Goal: Task Accomplishment & Management: Use online tool/utility

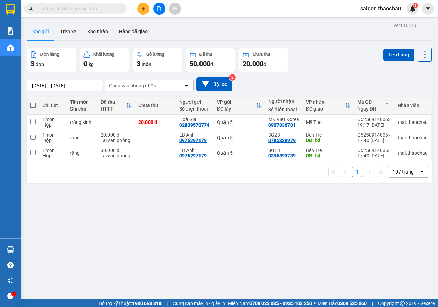
click at [402, 175] on div "10 / trang" at bounding box center [402, 171] width 21 height 7
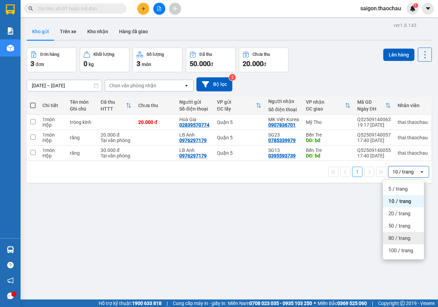
click at [394, 239] on span "80 / trang" at bounding box center [399, 238] width 22 height 7
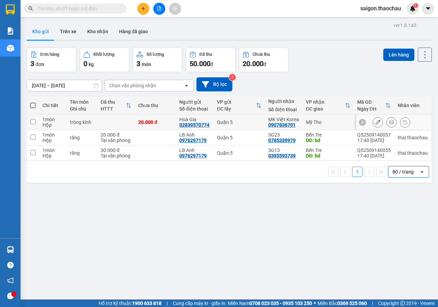
click at [34, 120] on input "checkbox" at bounding box center [32, 121] width 5 height 5
checkbox input "true"
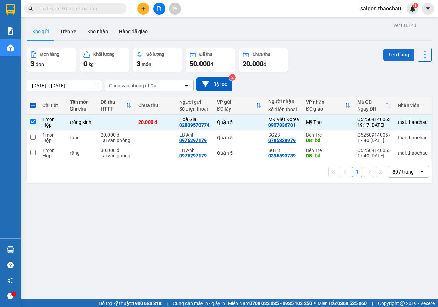
click at [392, 54] on button "Lên hàng" at bounding box center [398, 55] width 31 height 12
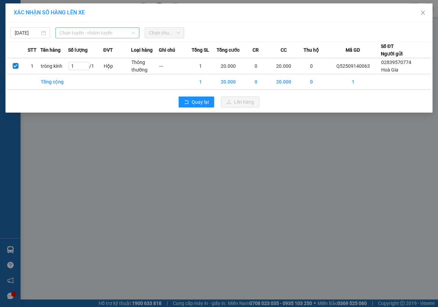
click at [81, 34] on span "Chọn tuyến - nhóm tuyến" at bounding box center [97, 33] width 76 height 10
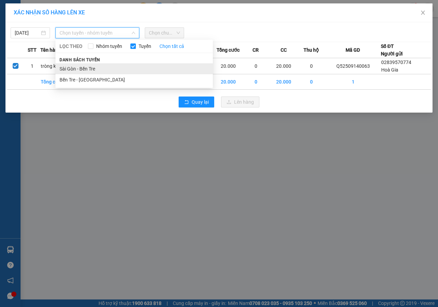
click at [76, 70] on li "Sài Gòn - Bến Tre" at bounding box center [133, 68] width 157 height 11
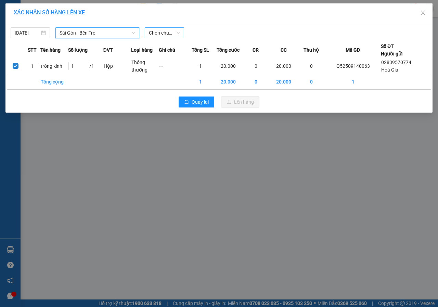
click at [170, 30] on span "Chọn chuyến" at bounding box center [164, 33] width 31 height 10
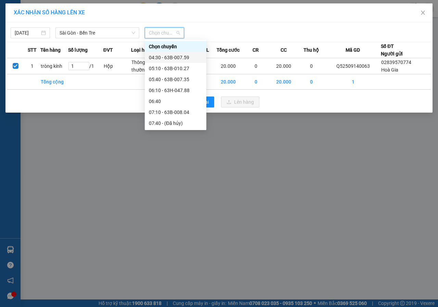
click at [165, 58] on div "04:30 - 63B-007.59" at bounding box center [175, 58] width 53 height 8
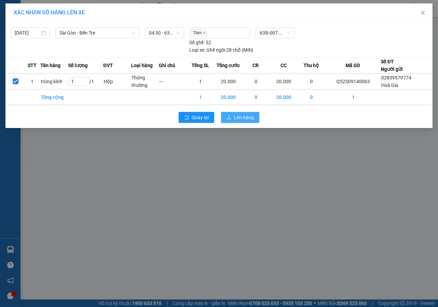
click at [240, 119] on span "Lên hàng" at bounding box center [244, 118] width 20 height 8
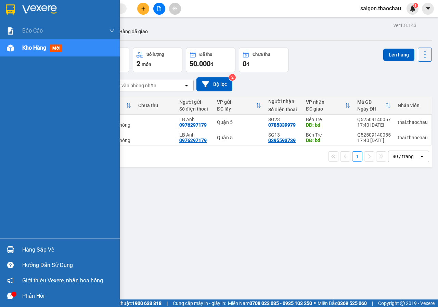
click at [10, 252] on img at bounding box center [10, 249] width 7 height 7
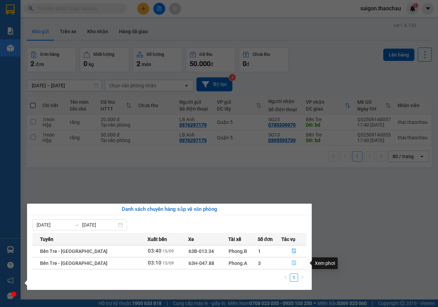
click at [291, 265] on icon "file-done" at bounding box center [293, 262] width 5 height 5
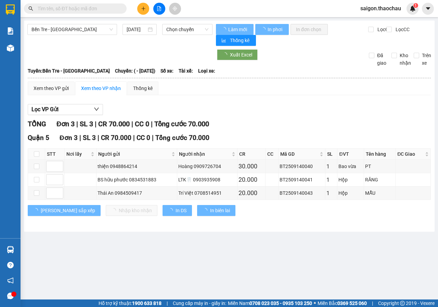
type input "[DATE]"
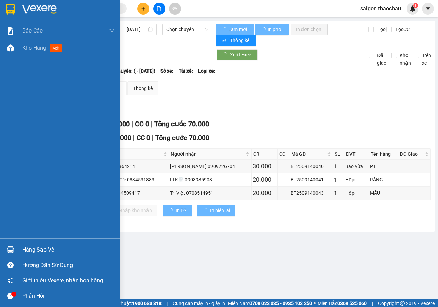
type input "[DATE]"
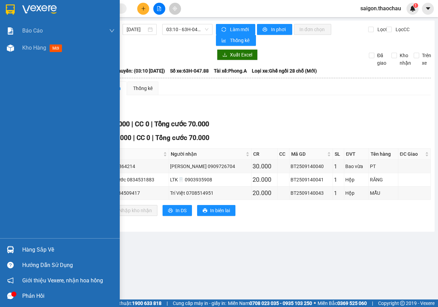
click at [13, 250] on img at bounding box center [10, 249] width 7 height 7
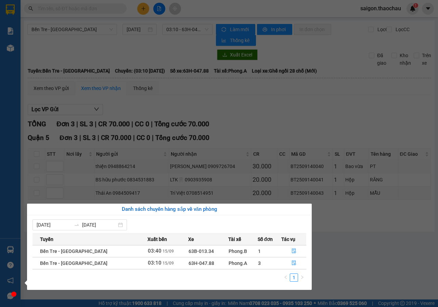
click at [11, 219] on div "Báo cáo Báo cáo dòng tiền (nhân viên) Kho hàng mới Hàng sắp về Hướng dẫn sử dụn…" at bounding box center [10, 153] width 21 height 307
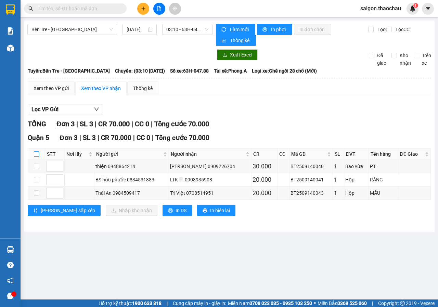
click at [36, 155] on input "checkbox" at bounding box center [36, 153] width 5 height 5
checkbox input "true"
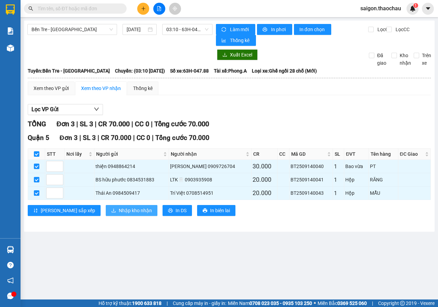
click at [119, 212] on span "Nhập kho nhận" at bounding box center [135, 210] width 33 height 8
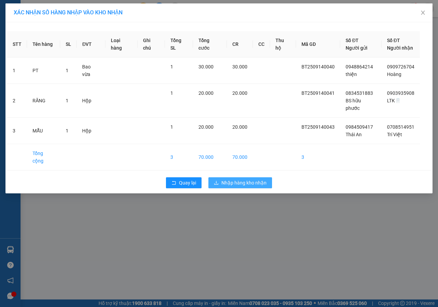
click at [237, 179] on span "Nhập hàng kho nhận" at bounding box center [243, 183] width 45 height 8
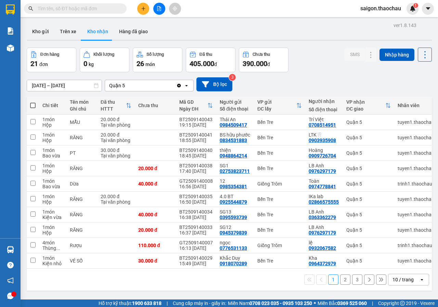
click at [397, 280] on div "10 / trang" at bounding box center [402, 279] width 21 height 7
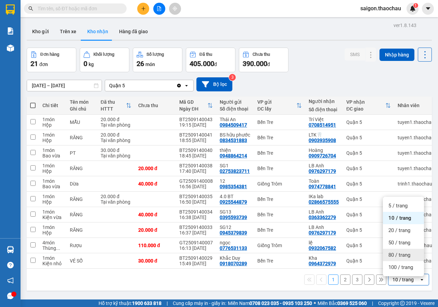
click at [405, 255] on span "80 / trang" at bounding box center [399, 254] width 22 height 7
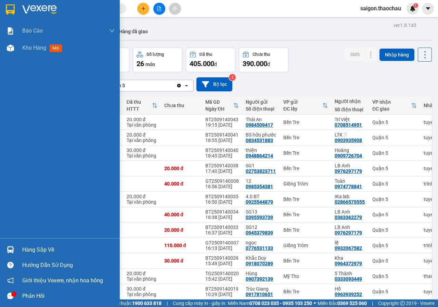
click at [12, 247] on img at bounding box center [10, 249] width 7 height 7
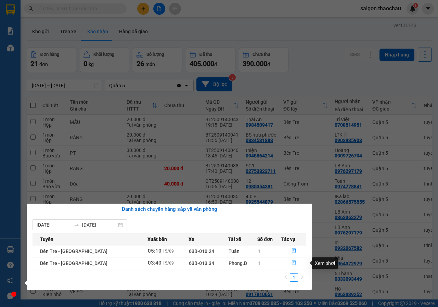
click at [288, 263] on button "button" at bounding box center [293, 262] width 24 height 11
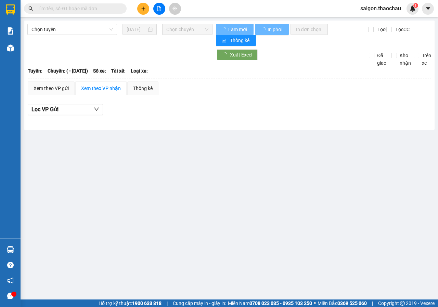
type input "15/09/2025"
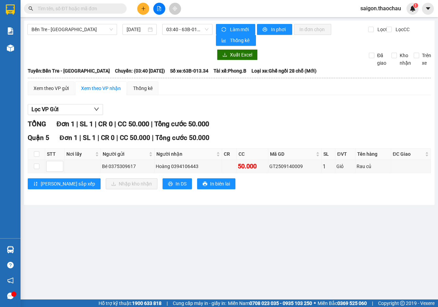
click at [55, 6] on input "text" at bounding box center [78, 9] width 81 height 8
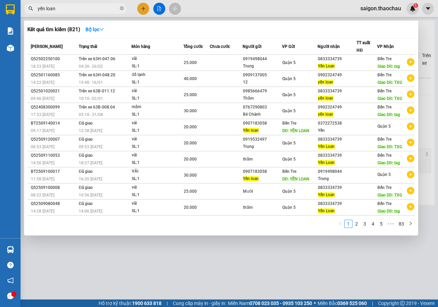
type input "yến loan"
click at [198, 4] on div at bounding box center [219, 153] width 438 height 307
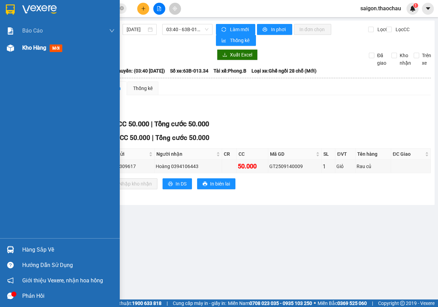
click at [34, 49] on span "Kho hàng" at bounding box center [34, 47] width 24 height 6
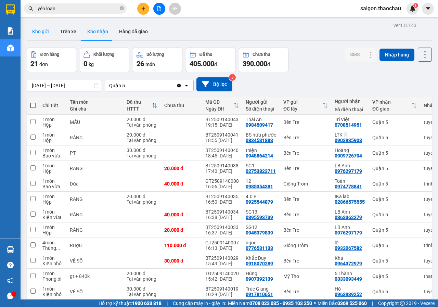
click at [43, 34] on button "Kho gửi" at bounding box center [41, 31] width 28 height 16
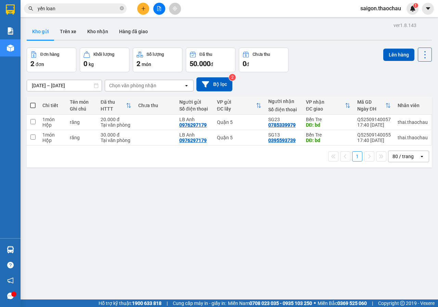
drag, startPoint x: 32, startPoint y: 105, endPoint x: 165, endPoint y: 105, distance: 133.0
click at [32, 106] on span at bounding box center [32, 105] width 5 height 5
click at [33, 102] on input "checkbox" at bounding box center [33, 102] width 0 height 0
checkbox input "true"
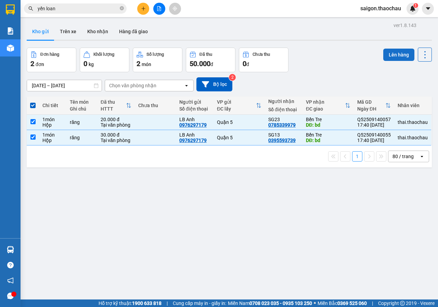
click at [390, 53] on button "Lên hàng" at bounding box center [398, 55] width 31 height 12
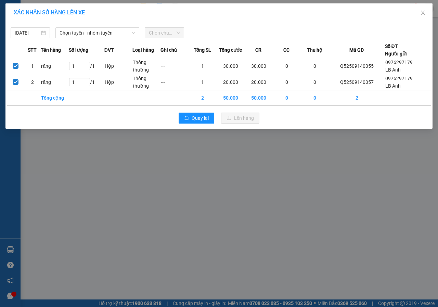
drag, startPoint x: 437, startPoint y: 168, endPoint x: 437, endPoint y: 320, distance: 152.5
click at [437, 306] on html "Kết quả tìm kiếm ( 821 ) Bộ lọc Mã ĐH Trạng thái Món hàng Tổng cước Chưa cước N…" at bounding box center [219, 153] width 438 height 307
click at [281, 25] on div "15/09/2025 Chọn tuyến - nhóm tuyến Chọn chuyến" at bounding box center [218, 31] width 423 height 14
click at [83, 32] on span "Chọn tuyến - nhóm tuyến" at bounding box center [97, 33] width 76 height 10
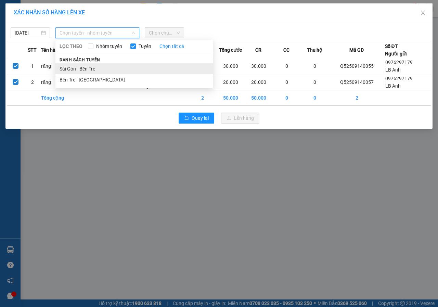
click at [82, 69] on li "Sài Gòn - Bến Tre" at bounding box center [133, 68] width 157 height 11
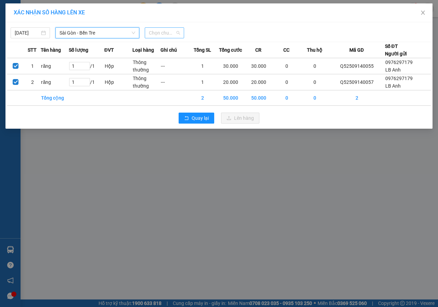
click at [157, 33] on span "Chọn chuyến" at bounding box center [164, 33] width 31 height 10
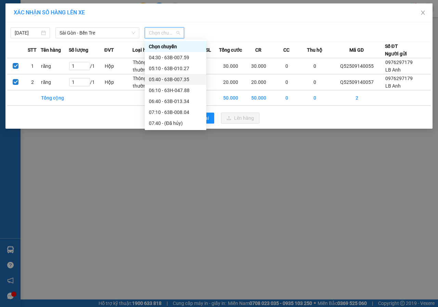
click at [157, 79] on div "05:40 - 63B-007.35" at bounding box center [175, 80] width 53 height 8
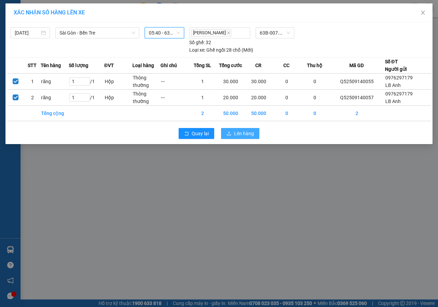
click at [246, 133] on span "Lên hàng" at bounding box center [244, 134] width 20 height 8
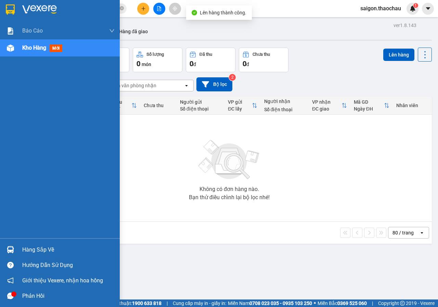
click at [13, 246] on img at bounding box center [10, 249] width 7 height 7
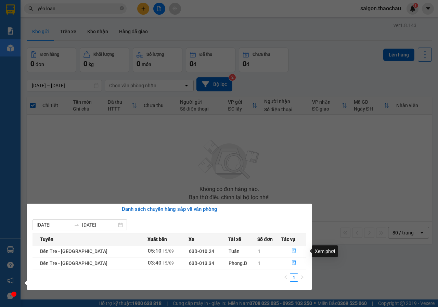
click at [291, 250] on icon "file-done" at bounding box center [293, 250] width 5 height 5
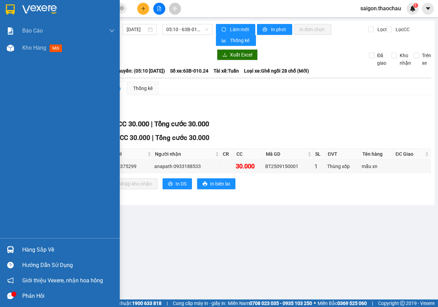
click at [7, 248] on img at bounding box center [10, 249] width 7 height 7
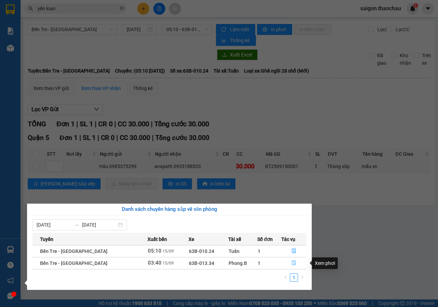
click at [292, 264] on icon "file-done" at bounding box center [294, 263] width 4 height 5
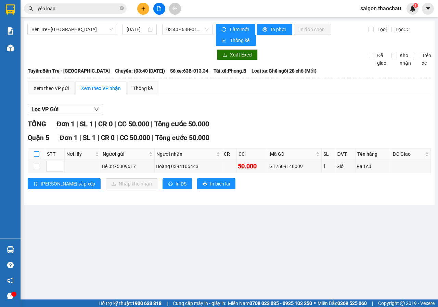
click at [37, 152] on input "checkbox" at bounding box center [36, 153] width 5 height 5
checkbox input "true"
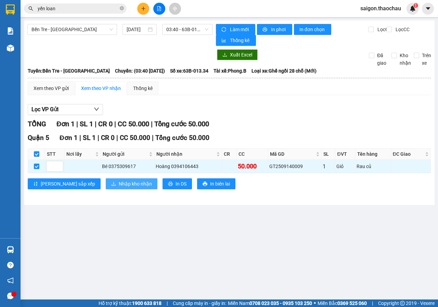
click at [119, 185] on span "Nhập kho nhận" at bounding box center [135, 184] width 33 height 8
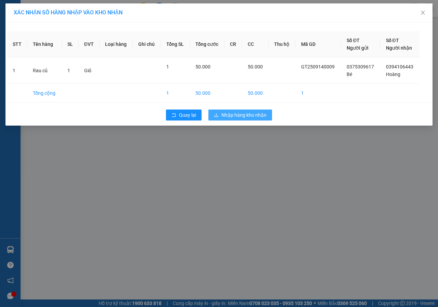
click at [242, 117] on span "Nhập hàng kho nhận" at bounding box center [243, 115] width 45 height 8
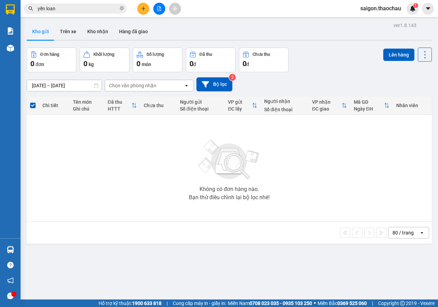
click at [66, 7] on input "yến loan" at bounding box center [78, 9] width 81 height 8
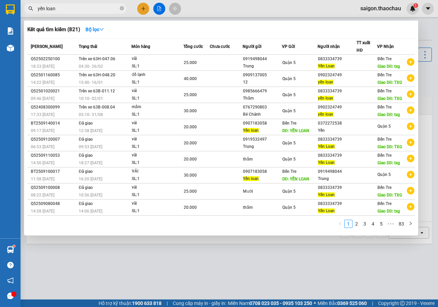
click at [202, 8] on div at bounding box center [219, 153] width 438 height 307
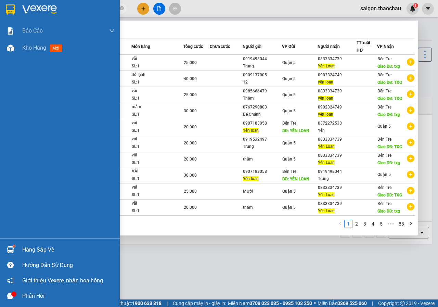
drag, startPoint x: 63, startPoint y: 10, endPoint x: 15, endPoint y: 13, distance: 48.3
click at [15, 13] on section "Kết quả tìm kiếm ( 821 ) Bộ lọc Mã ĐH Trạng thái Món hàng Tổng cước Chưa cước N…" at bounding box center [219, 153] width 438 height 307
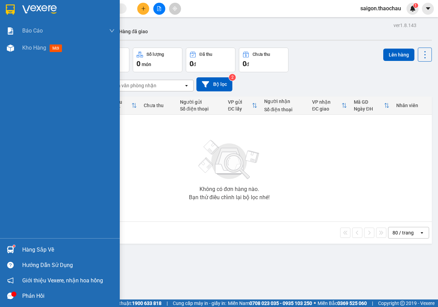
click at [11, 249] on img at bounding box center [10, 249] width 7 height 7
drag, startPoint x: 10, startPoint y: 133, endPoint x: 75, endPoint y: 9, distance: 139.9
click at [10, 133] on div "Báo cáo Báo cáo dòng tiền (nhân viên) Kho hàng mới Hàng sắp về Hướng dẫn sử dụn…" at bounding box center [60, 153] width 120 height 307
click at [11, 250] on img at bounding box center [10, 249] width 7 height 7
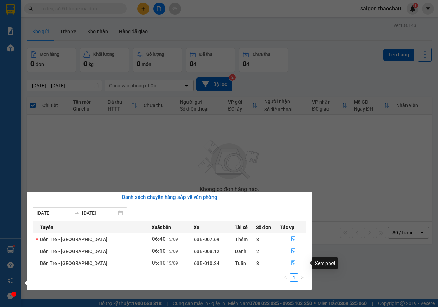
click at [291, 261] on icon "file-done" at bounding box center [293, 262] width 5 height 5
